Goal: Navigation & Orientation: Find specific page/section

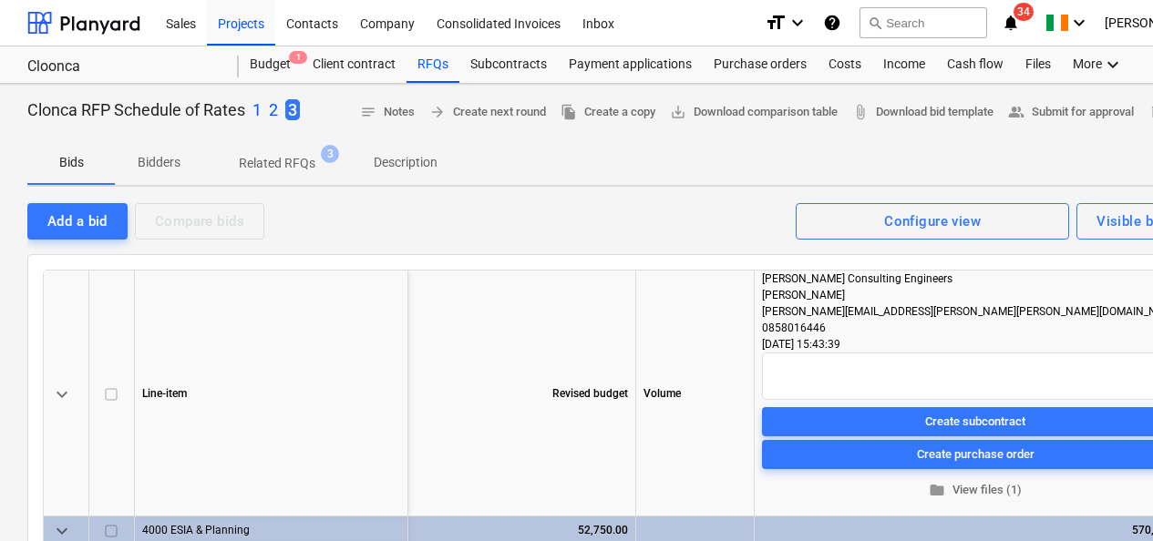
click at [591, 336] on div "Revised budget" at bounding box center [522, 394] width 228 height 246
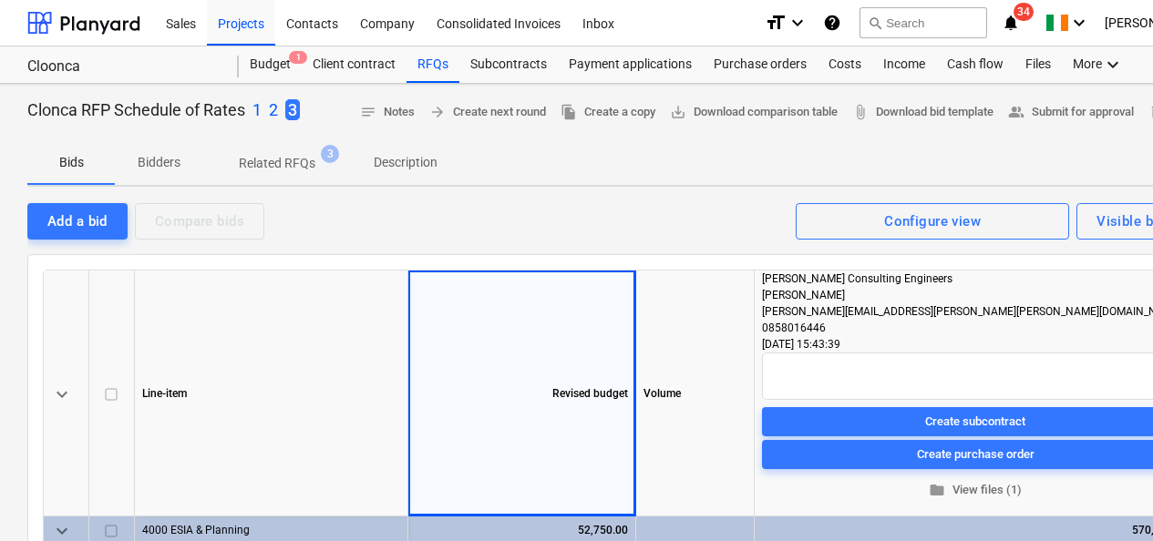
click at [598, 197] on div "Clonca RFP Schedule of Rates 1 2 3 notes Notes arrow_forward Create next round …" at bounding box center [623, 550] width 1247 height 932
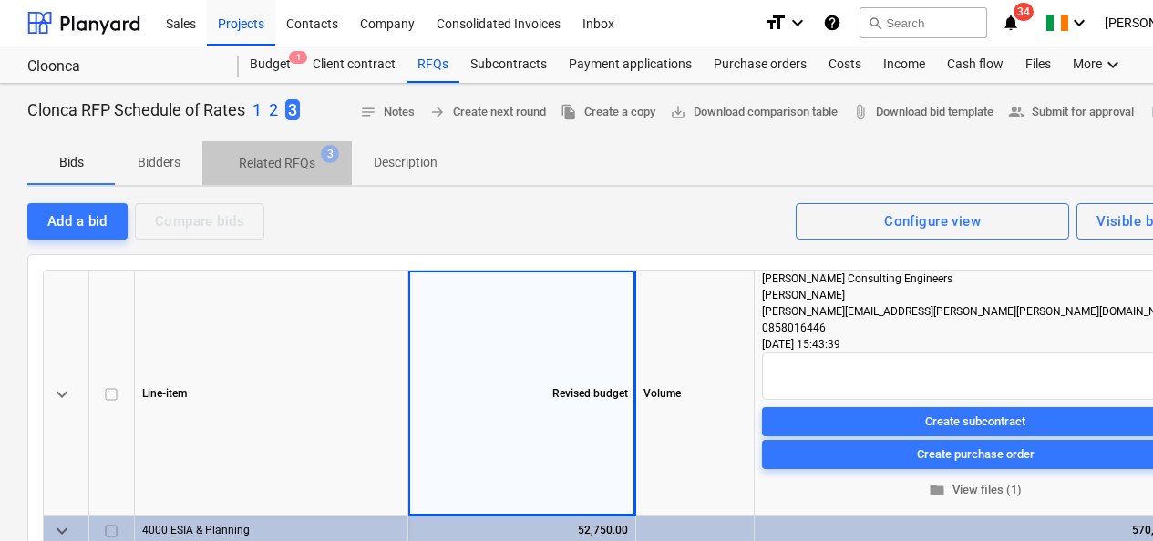
click at [253, 161] on p "Related RFQs" at bounding box center [277, 163] width 77 height 19
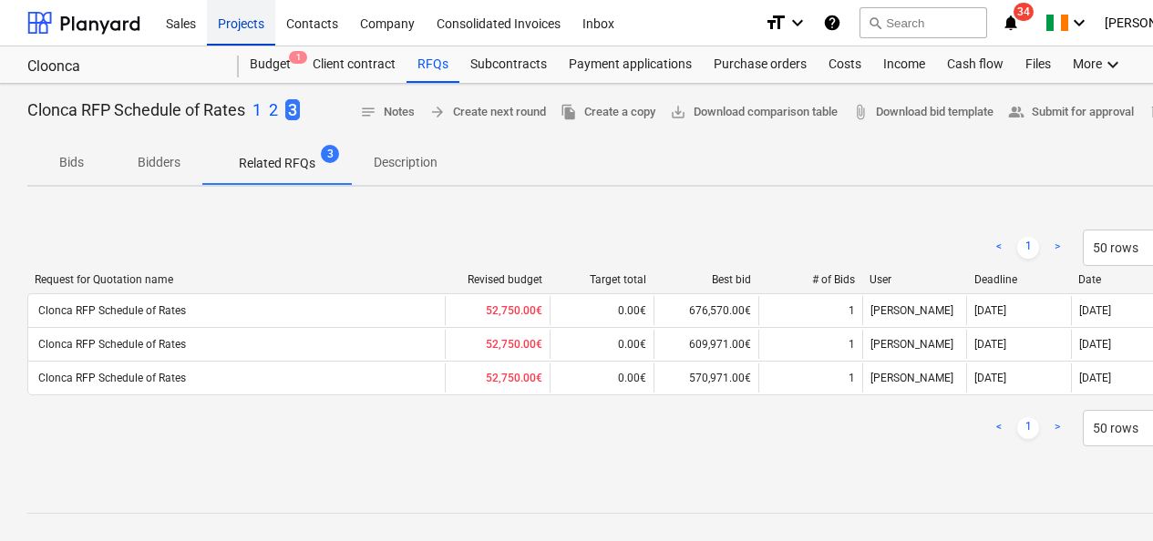
click at [250, 22] on div "Projects" at bounding box center [241, 22] width 68 height 46
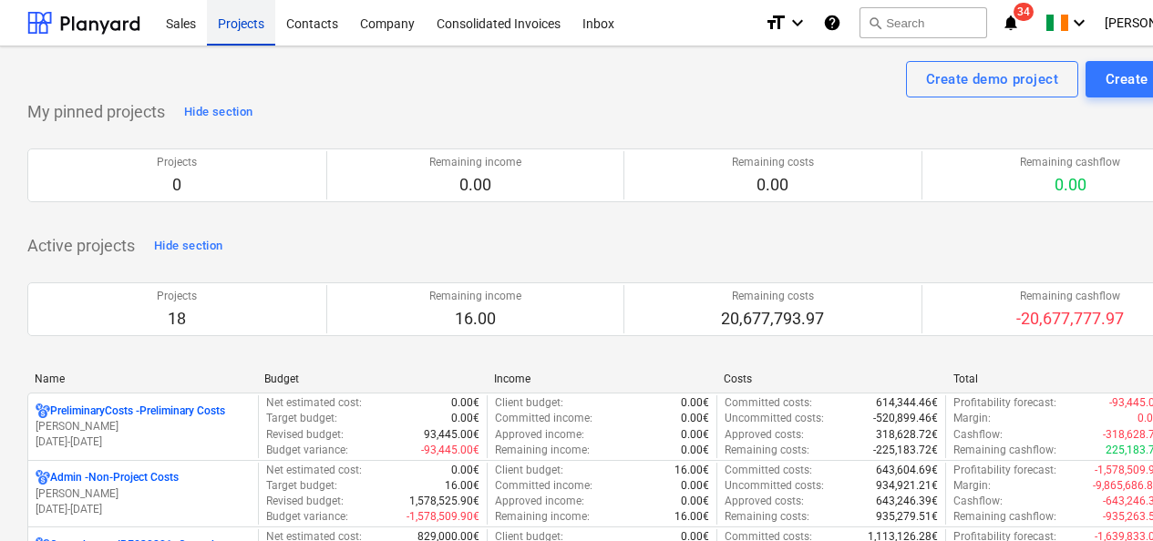
click at [258, 18] on div "Projects" at bounding box center [241, 22] width 68 height 46
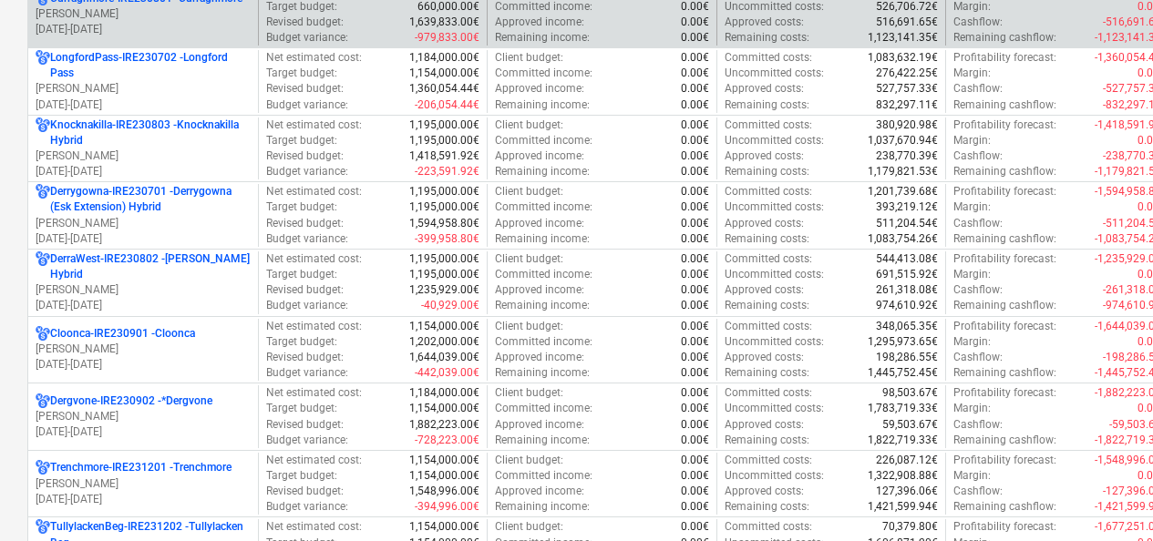
scroll to position [638, 0]
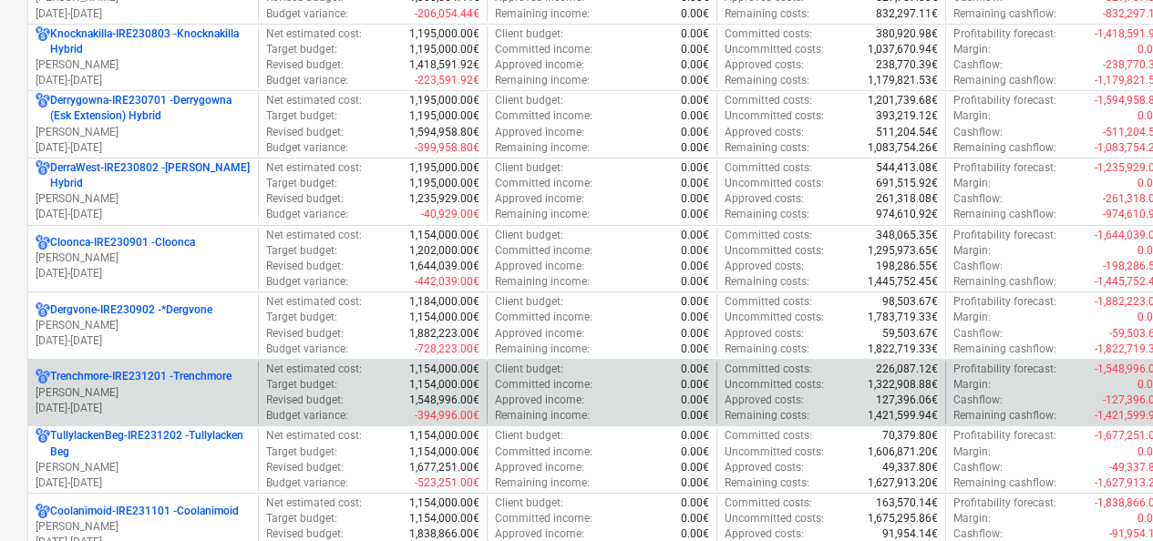
click at [190, 411] on p "[DATE] - [DATE]" at bounding box center [143, 408] width 215 height 15
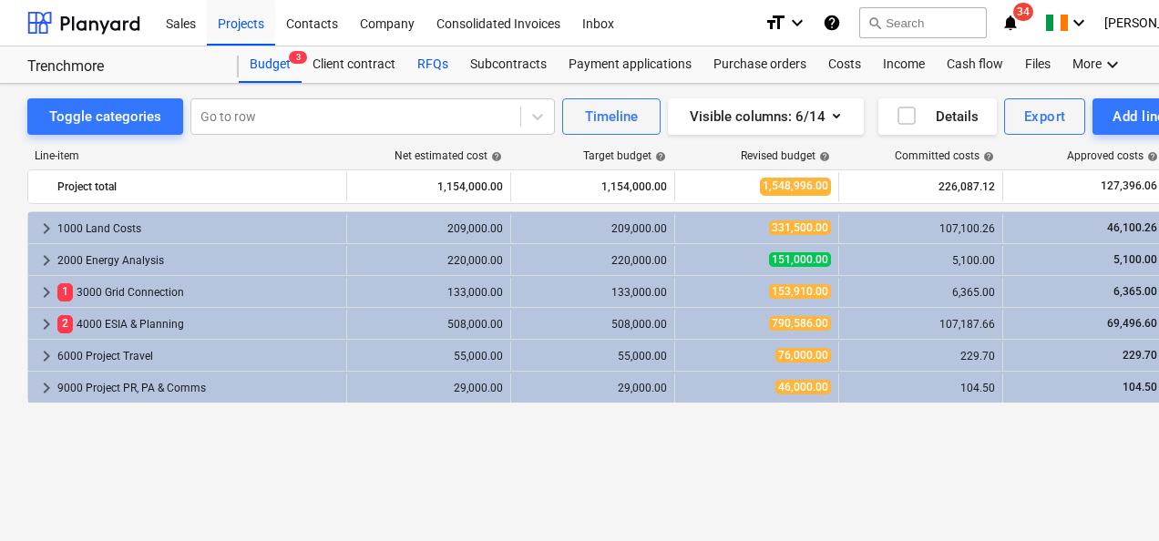
click at [430, 63] on div "RFQs" at bounding box center [432, 64] width 53 height 36
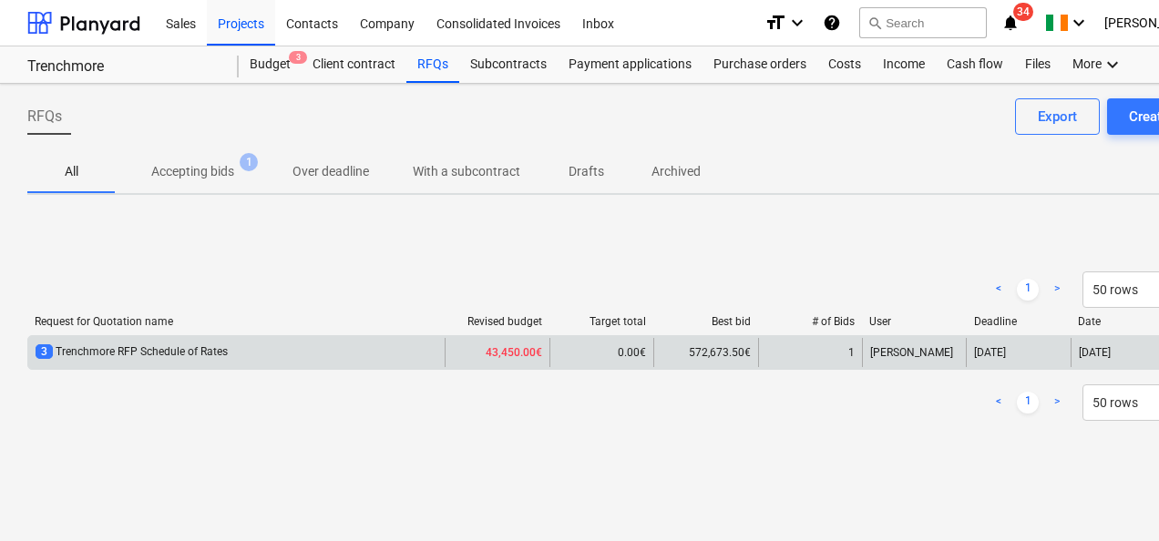
click at [386, 362] on div "3 Trenchmore RFP Schedule of Rates" at bounding box center [236, 352] width 416 height 29
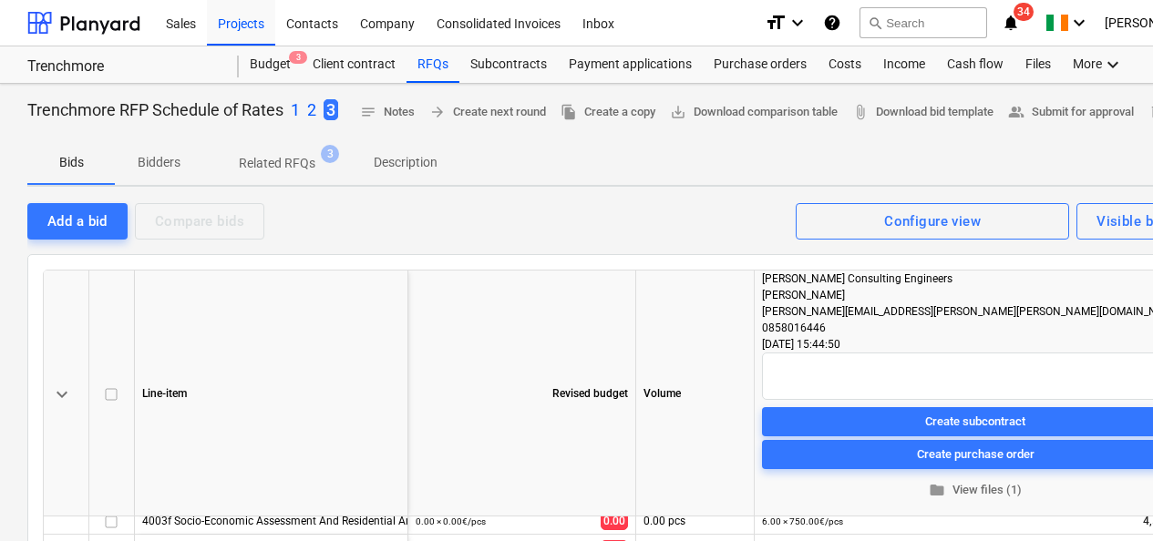
click at [282, 180] on span "Related RFQs 3" at bounding box center [276, 163] width 149 height 33
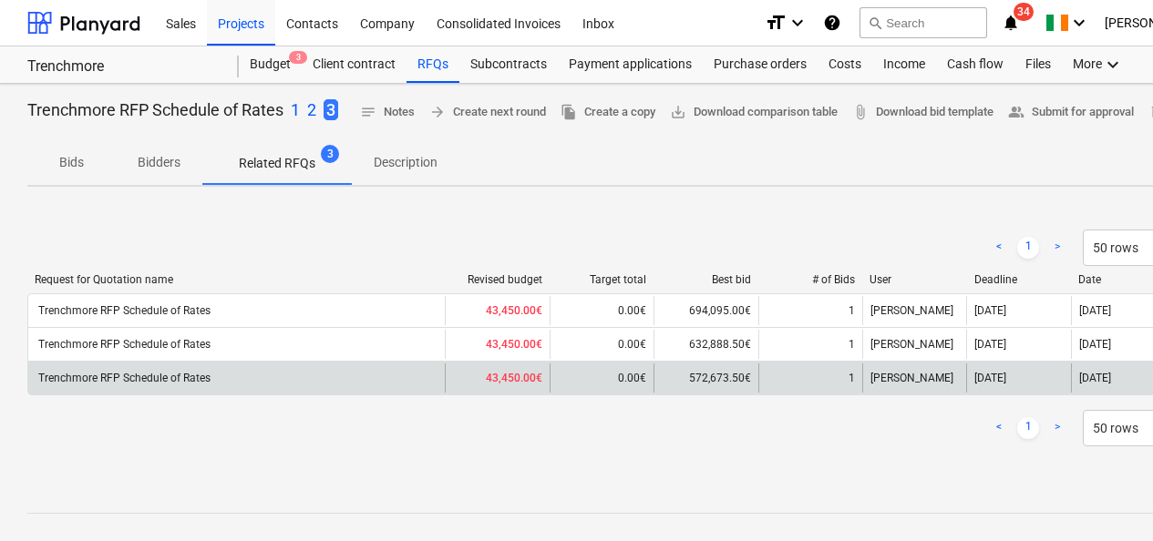
click at [391, 393] on div "Trenchmore RFP Schedule of Rates" at bounding box center [236, 378] width 416 height 29
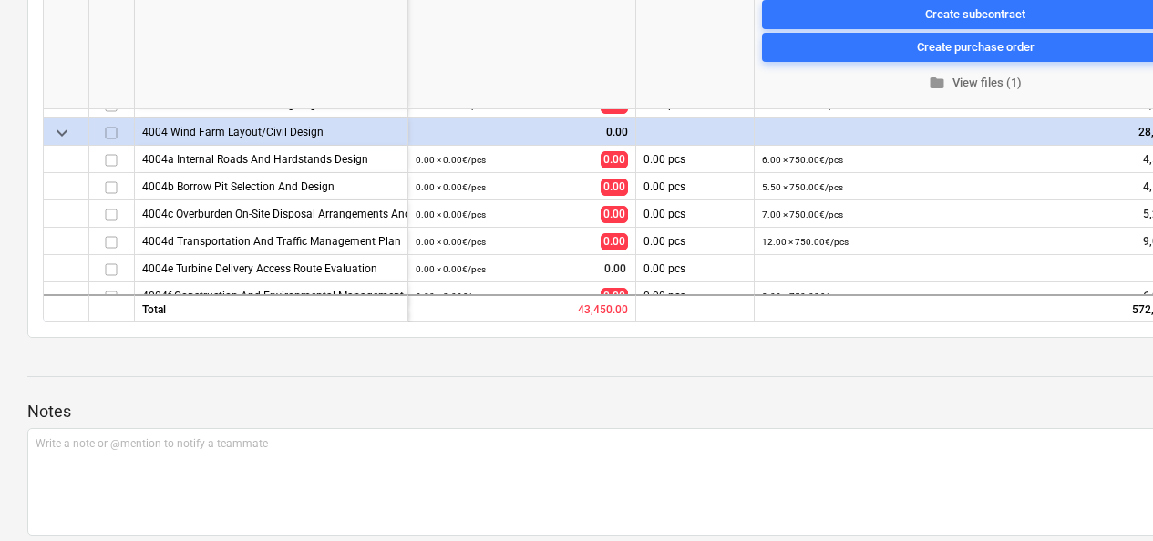
scroll to position [457, 0]
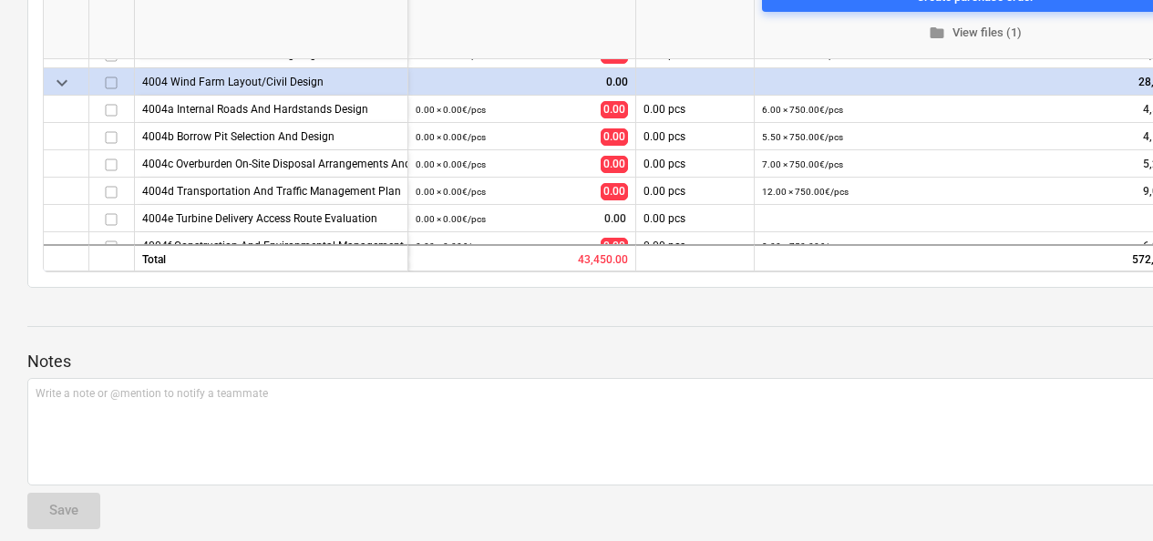
click at [721, 351] on div at bounding box center [623, 343] width 1192 height 15
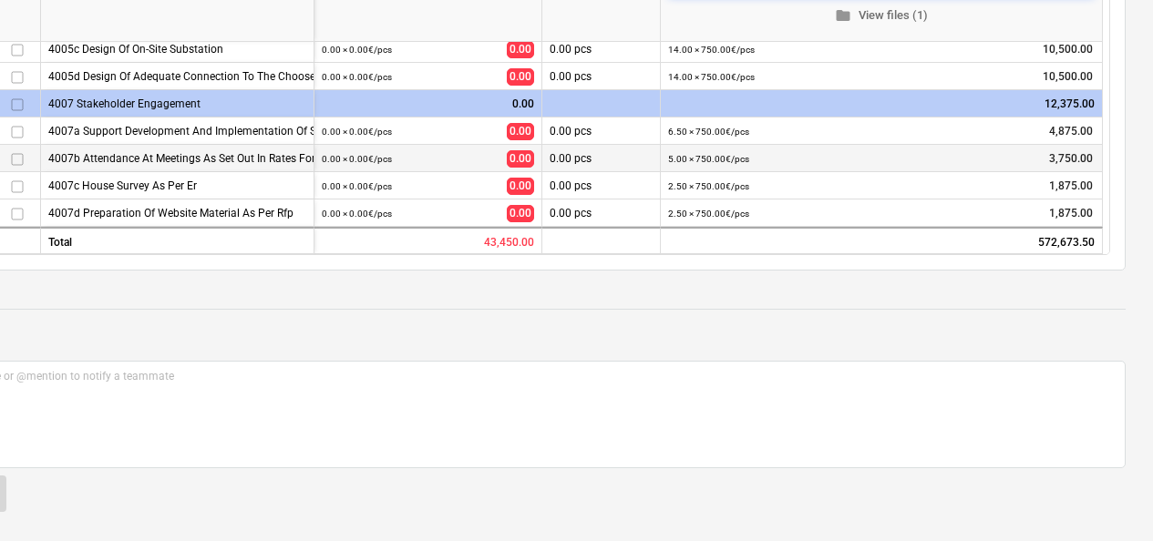
scroll to position [0, 94]
